Goal: Find specific page/section: Find specific page/section

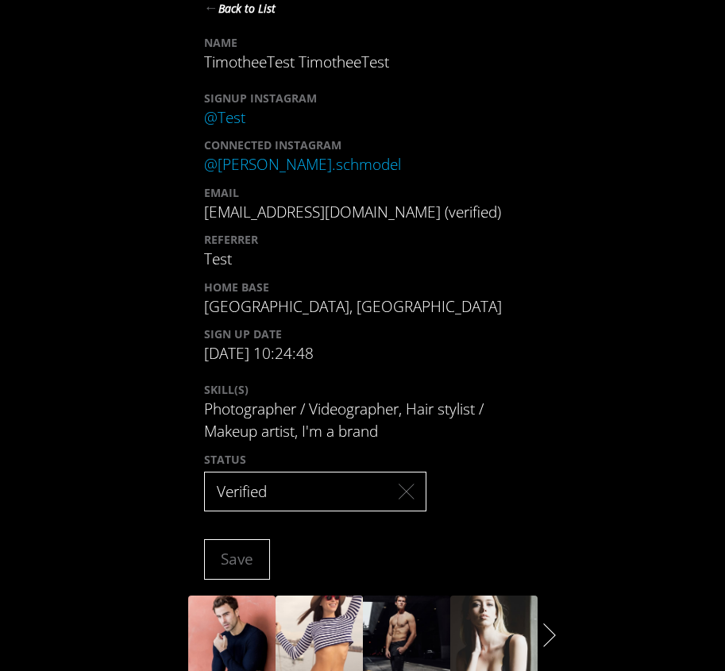
scroll to position [226, 0]
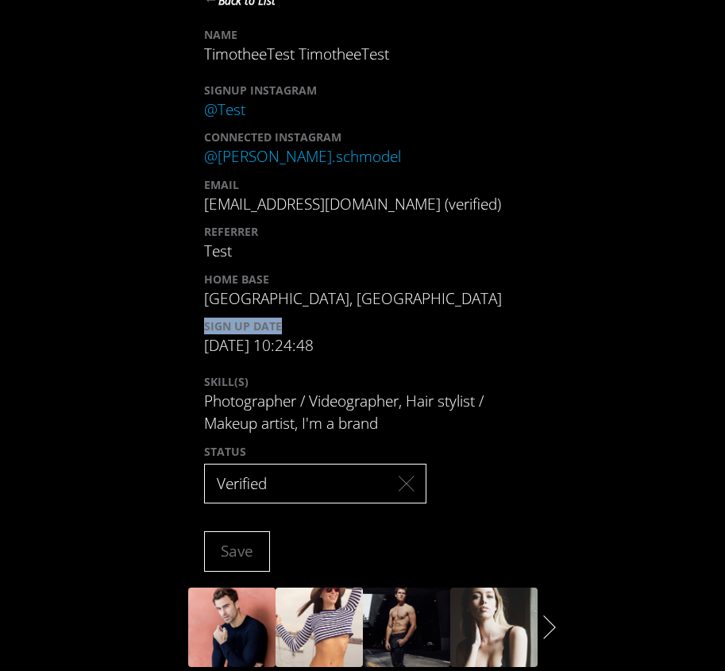
drag, startPoint x: 195, startPoint y: 323, endPoint x: 280, endPoint y: 323, distance: 84.2
click at [280, 323] on div "← Back to List NAME TimotheeTest TimotheeTest SIGNUP INSTAGRAM @ Test CONNECTED…" at bounding box center [363, 285] width 638 height 624
copy div "SIGN UP DATE"
drag, startPoint x: 284, startPoint y: 355, endPoint x: 284, endPoint y: 385, distance: 30.2
click at [284, 385] on form "← Back to List NAME TimotheeTest TimotheeTest SIGNUP INSTAGRAM @ Test CONNECTED…" at bounding box center [363, 272] width 318 height 599
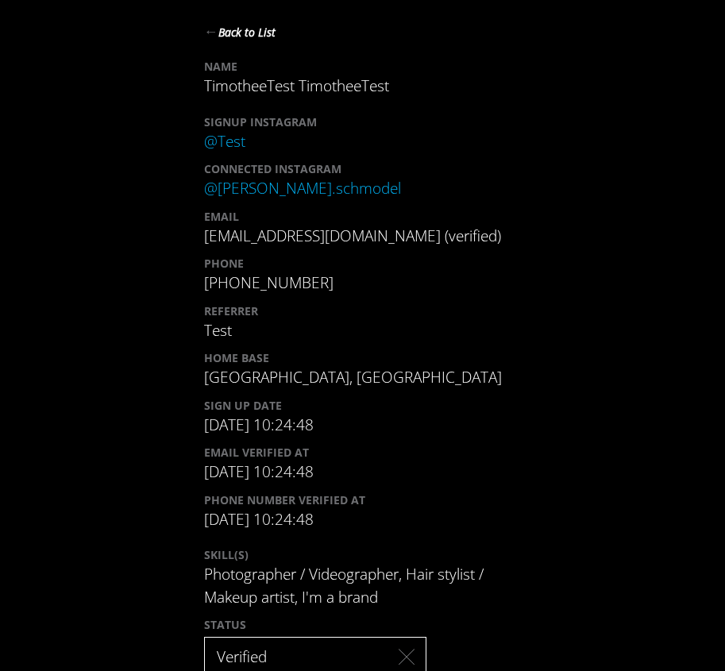
scroll to position [236, 0]
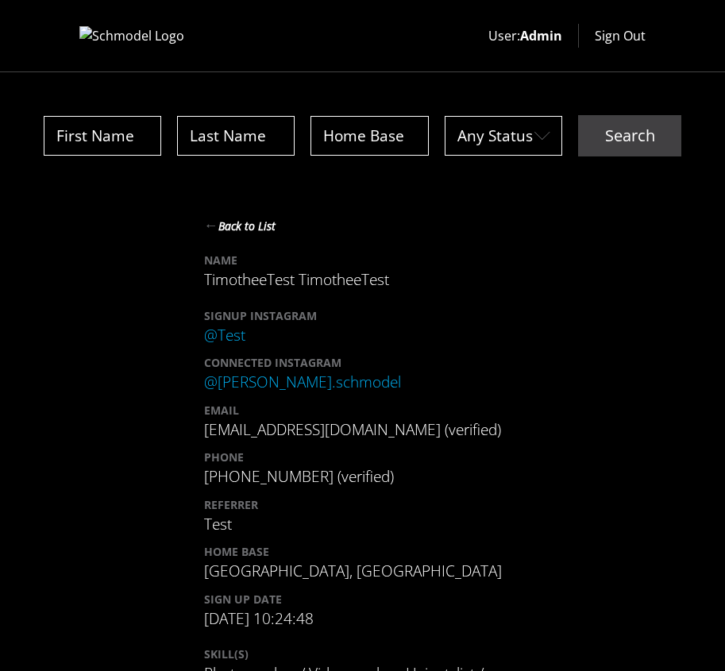
click at [212, 224] on button "← Back to List" at bounding box center [240, 225] width 72 height 21
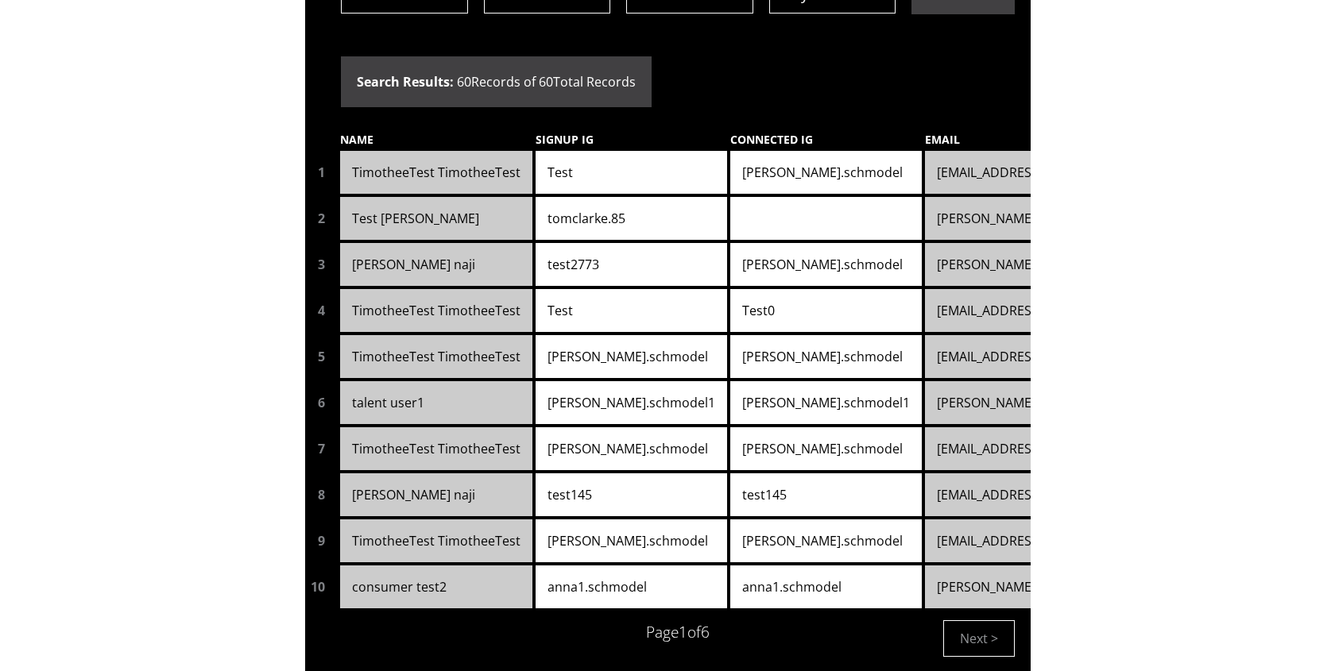
scroll to position [146, 0]
